Goal: Transaction & Acquisition: Book appointment/travel/reservation

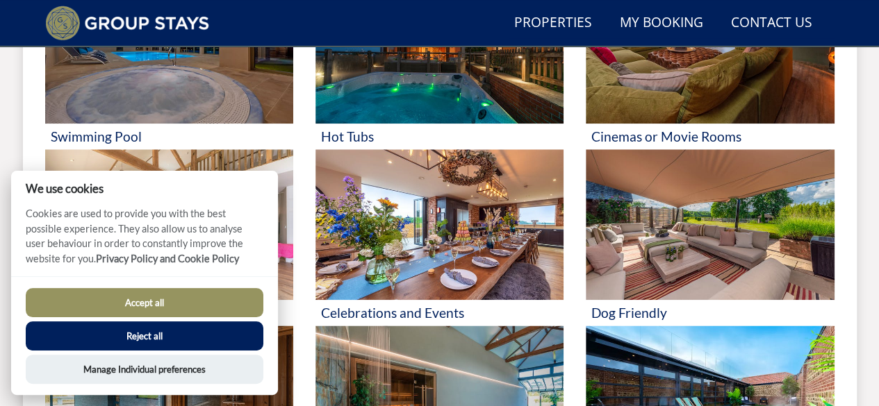
scroll to position [726, 0]
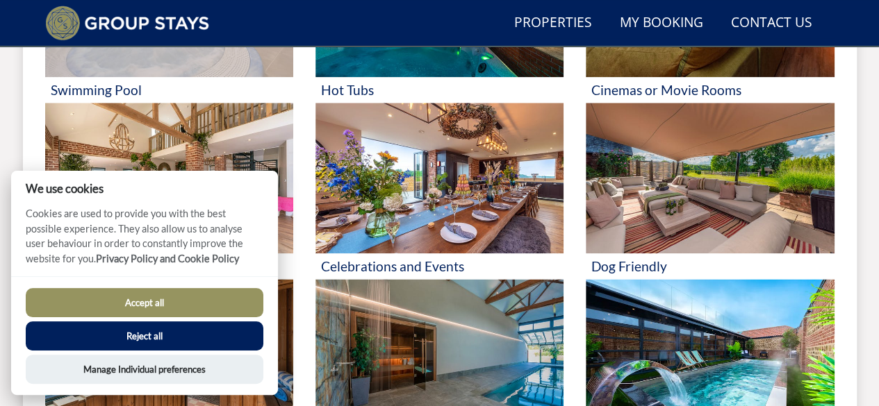
click at [119, 88] on h3 "Swimming Pool" at bounding box center [169, 90] width 237 height 15
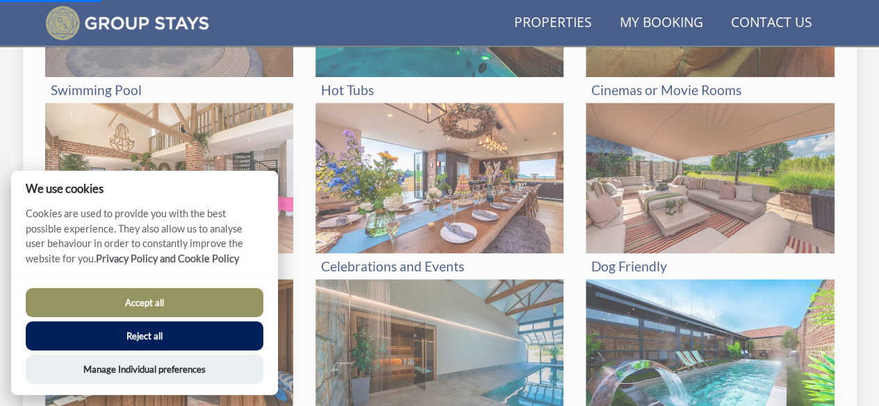
click at [135, 337] on button "Reject all" at bounding box center [145, 336] width 238 height 29
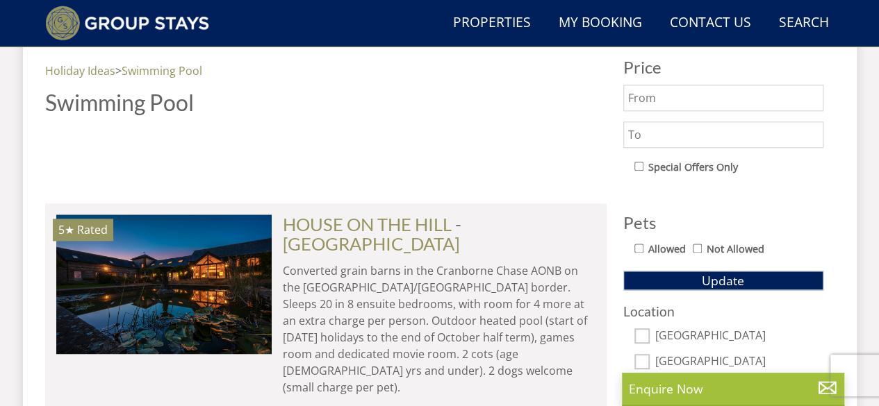
scroll to position [778, 0]
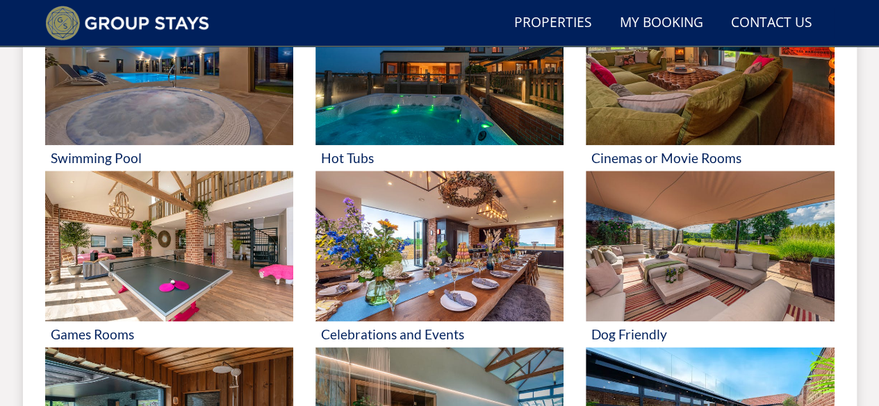
scroll to position [667, 0]
